Goal: Task Accomplishment & Management: Use online tool/utility

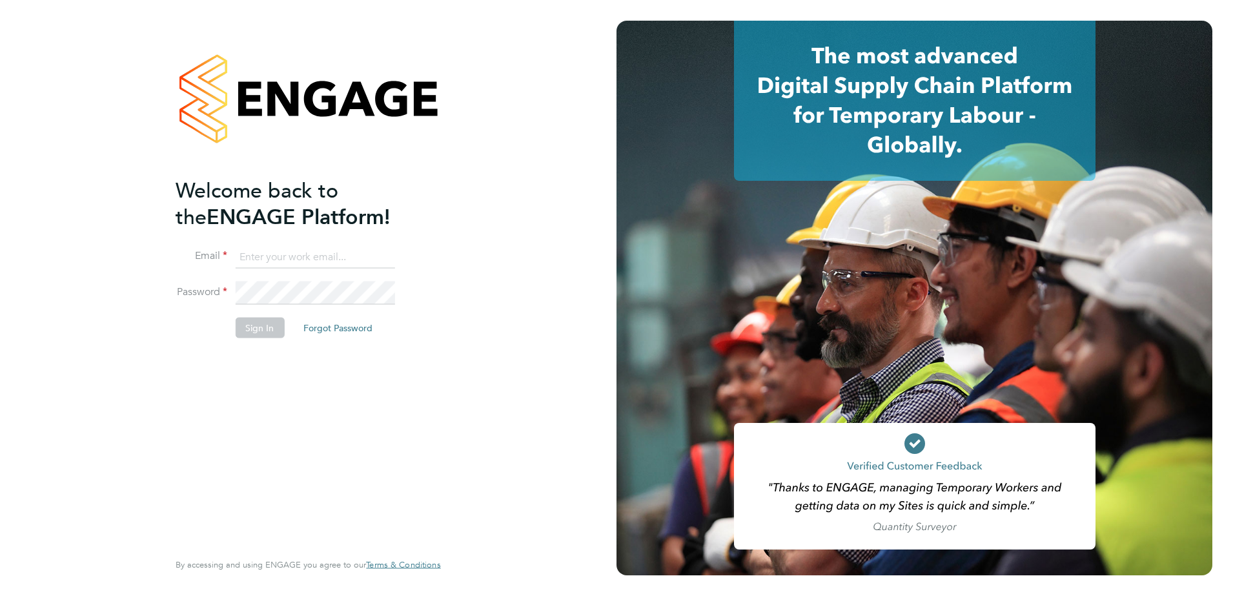
type input "eongley@spheresolutions.co.uk"
click at [264, 329] on button "Sign In" at bounding box center [259, 327] width 49 height 21
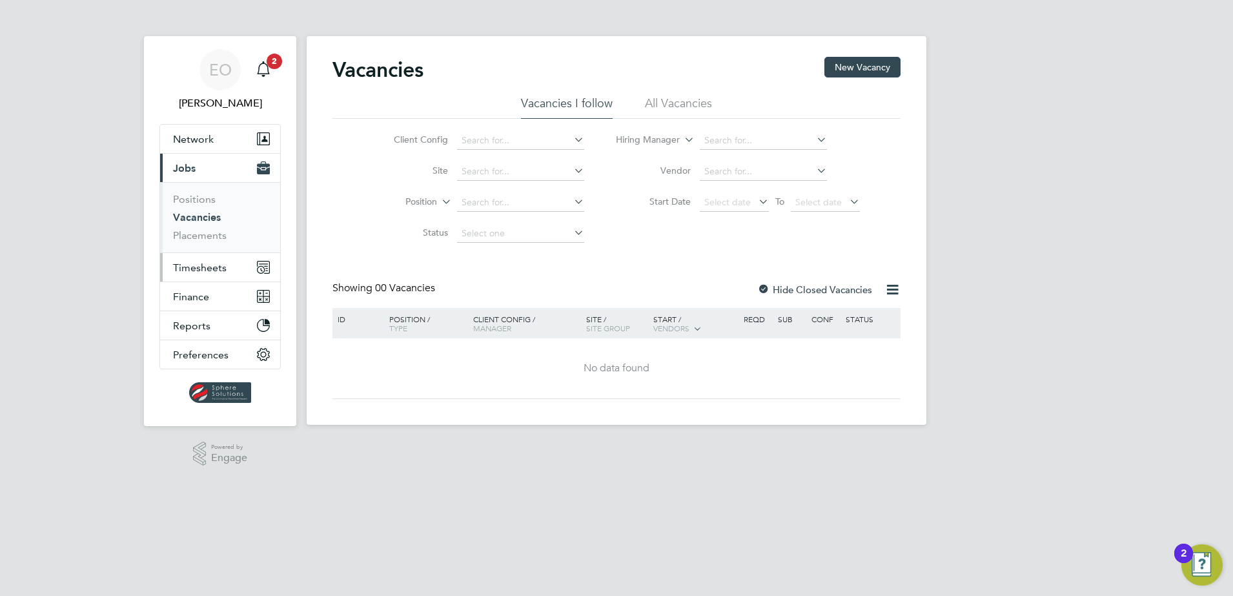
click at [213, 270] on span "Timesheets" at bounding box center [200, 267] width 54 height 12
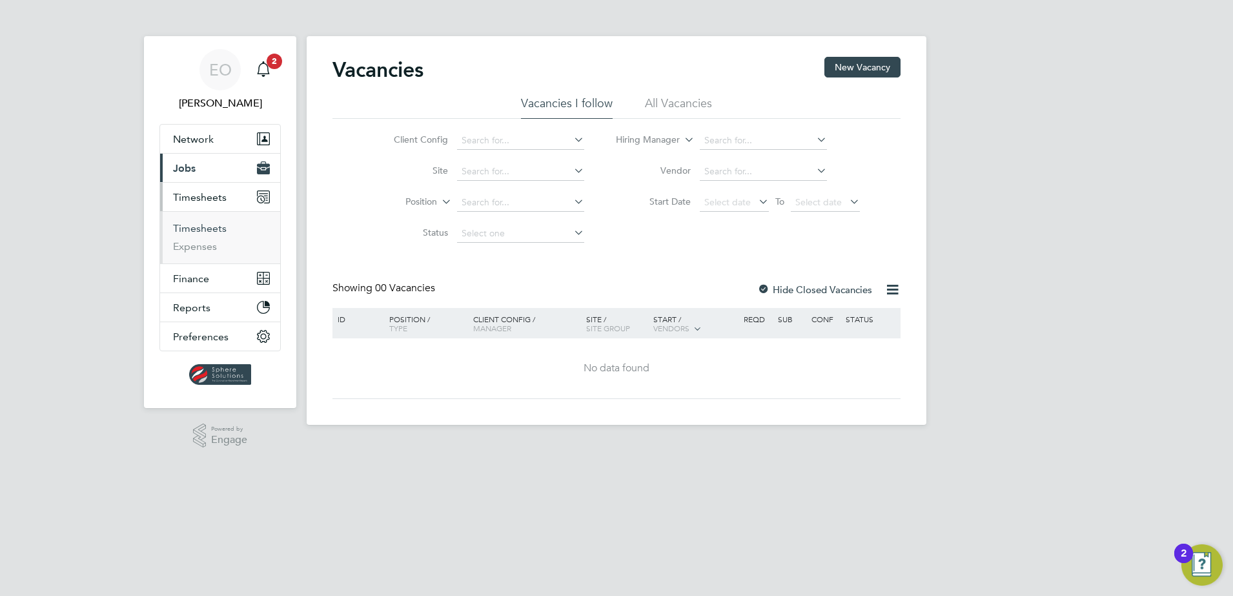
click at [193, 229] on link "Timesheets" at bounding box center [200, 228] width 54 height 12
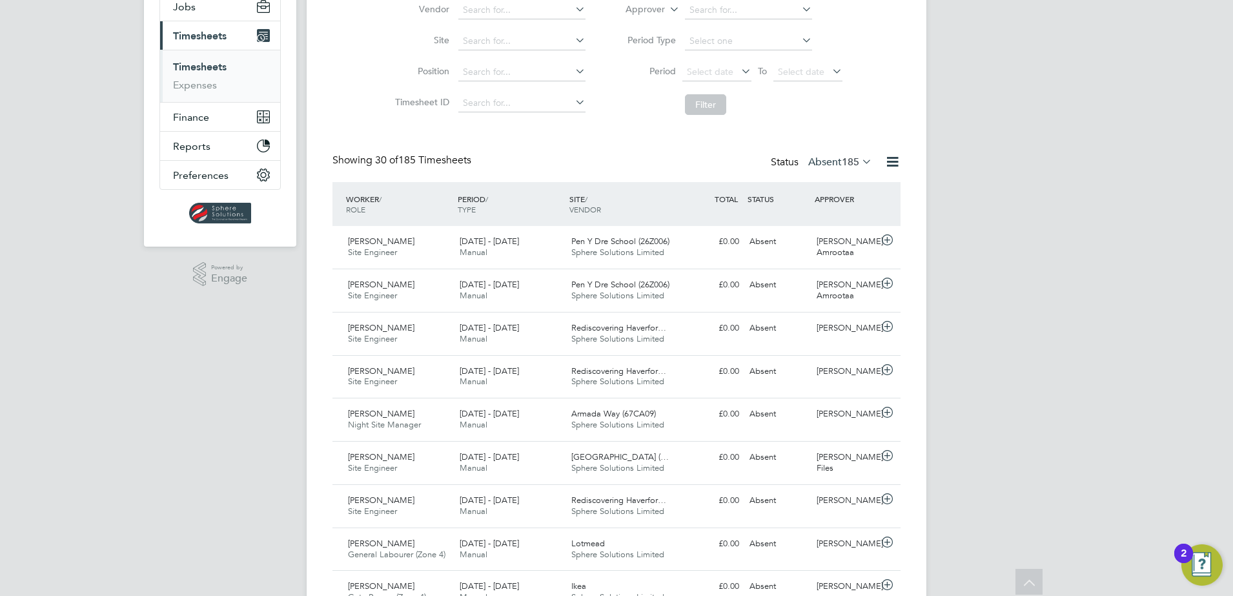
click at [859, 157] on icon at bounding box center [859, 161] width 0 height 18
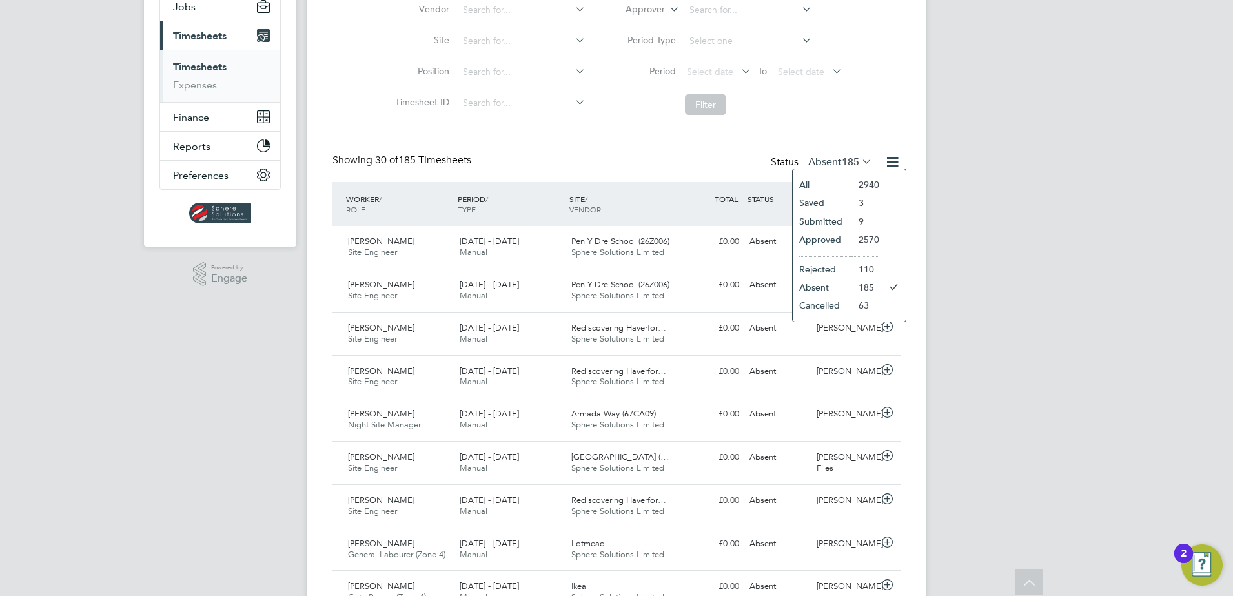
click at [816, 184] on li "All" at bounding box center [822, 185] width 59 height 18
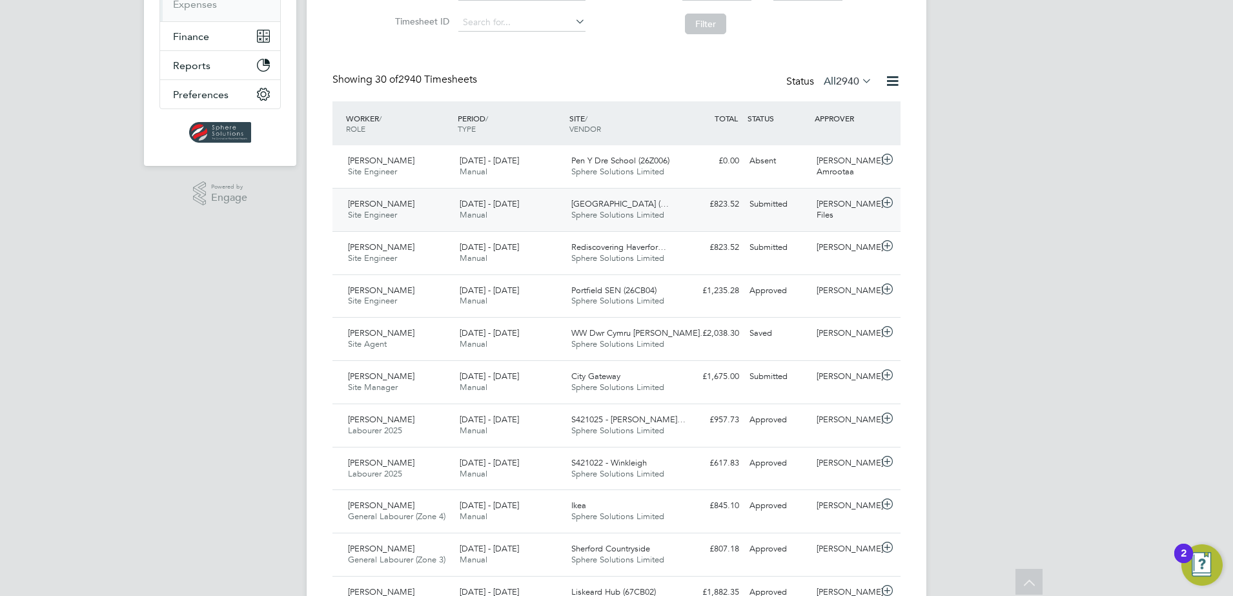
click at [382, 205] on span "[PERSON_NAME]" at bounding box center [381, 203] width 66 height 11
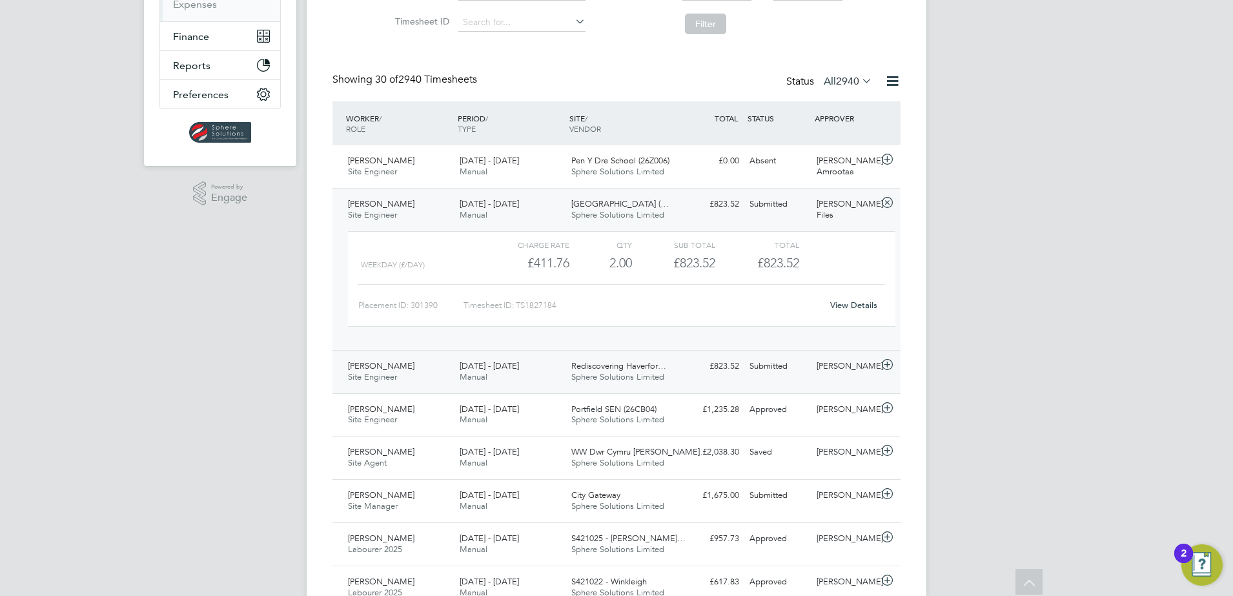
click at [385, 370] on span "[PERSON_NAME]" at bounding box center [381, 365] width 66 height 11
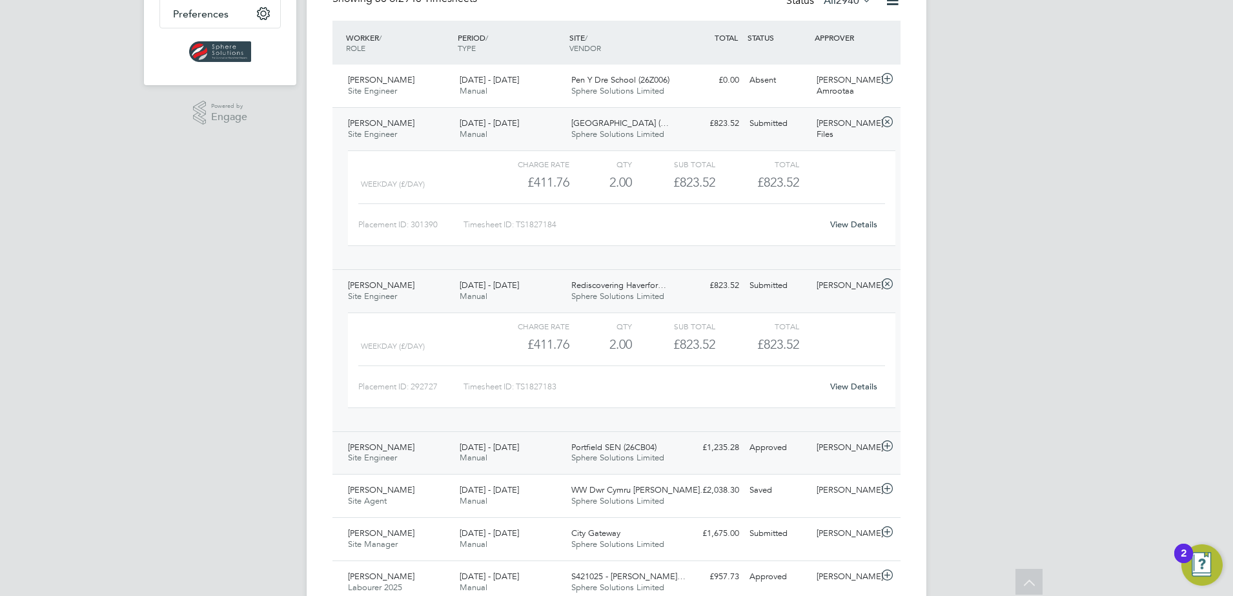
click at [392, 453] on span "Site Engineer" at bounding box center [372, 457] width 49 height 11
